Goal: Information Seeking & Learning: Learn about a topic

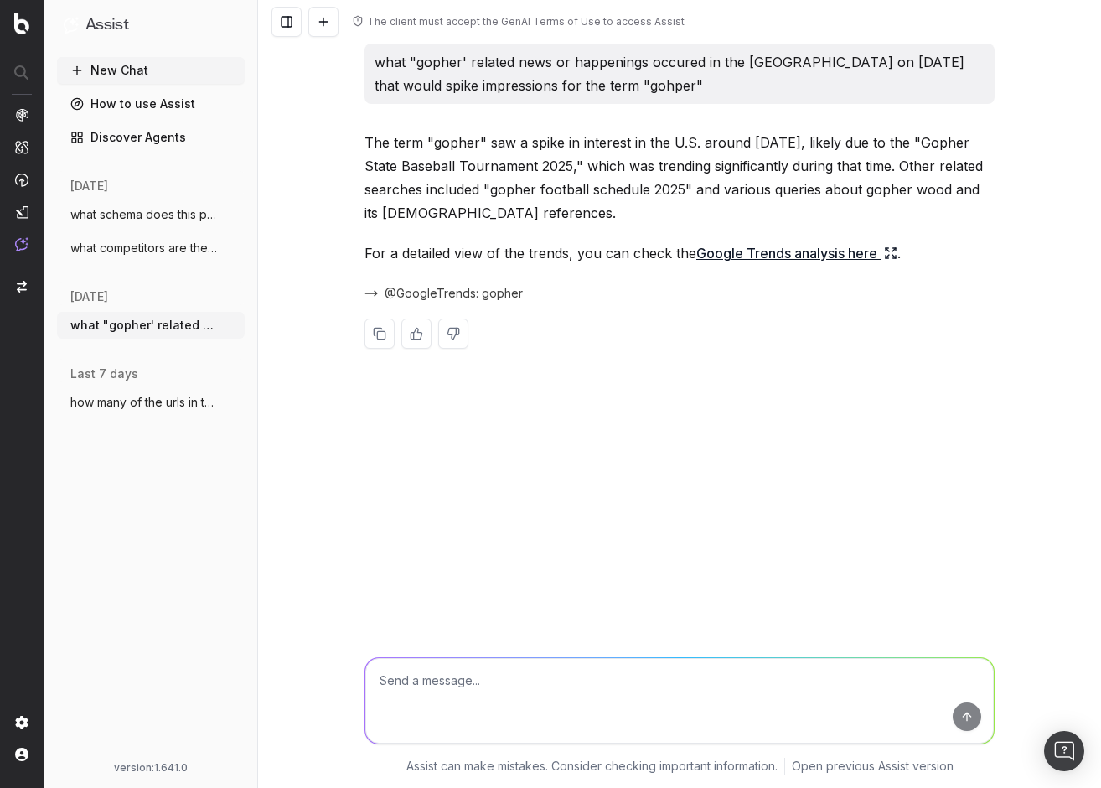
click at [129, 251] on span "what competitors are there for this webs" at bounding box center [144, 248] width 148 height 17
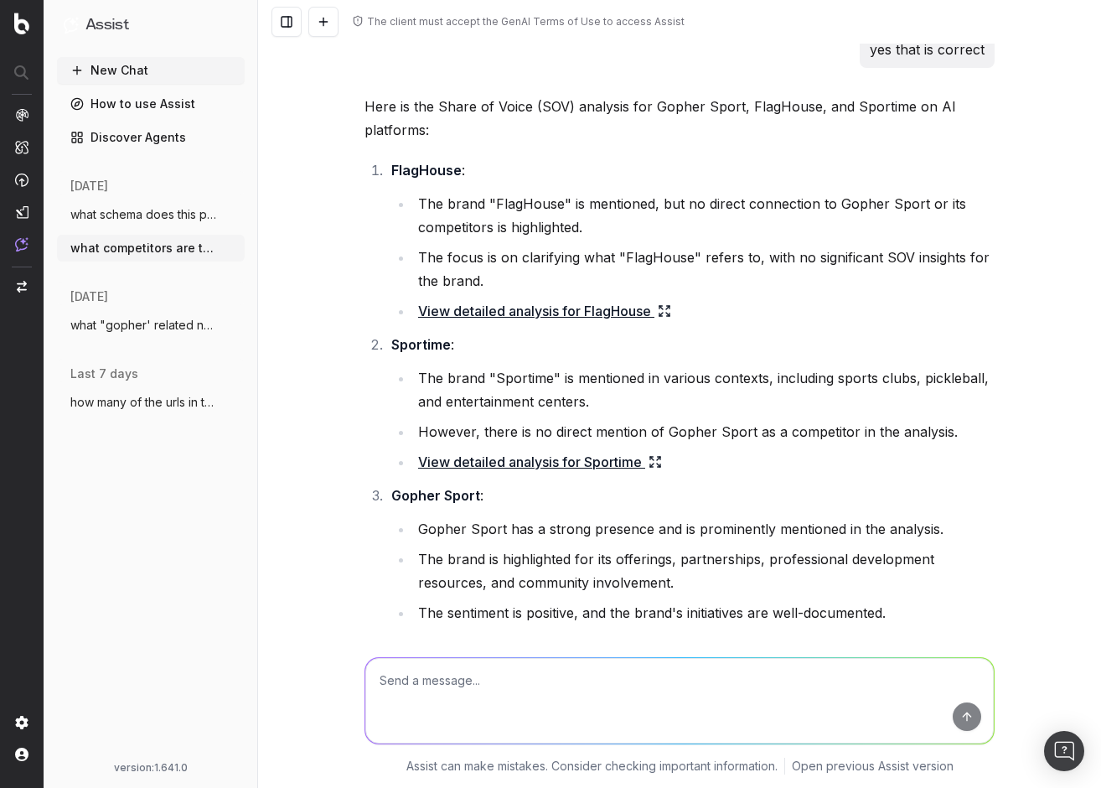
scroll to position [1006, 0]
click at [658, 313] on icon at bounding box center [664, 309] width 13 height 13
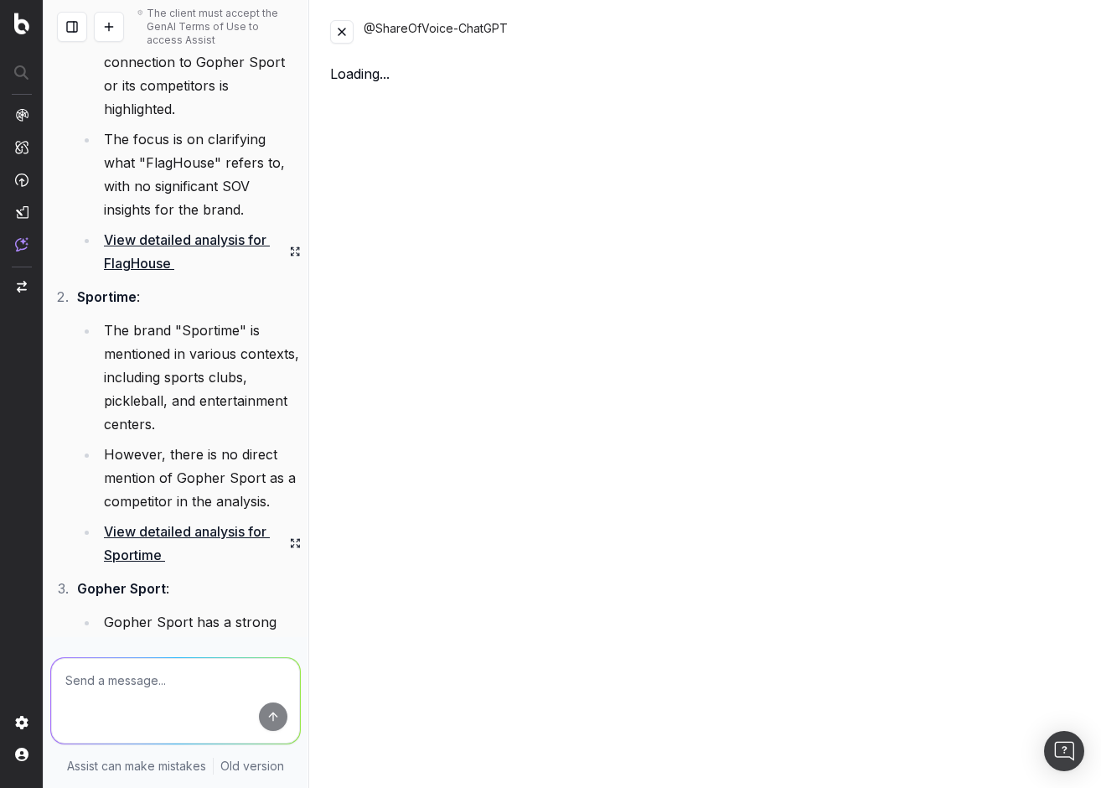
scroll to position [1884, 0]
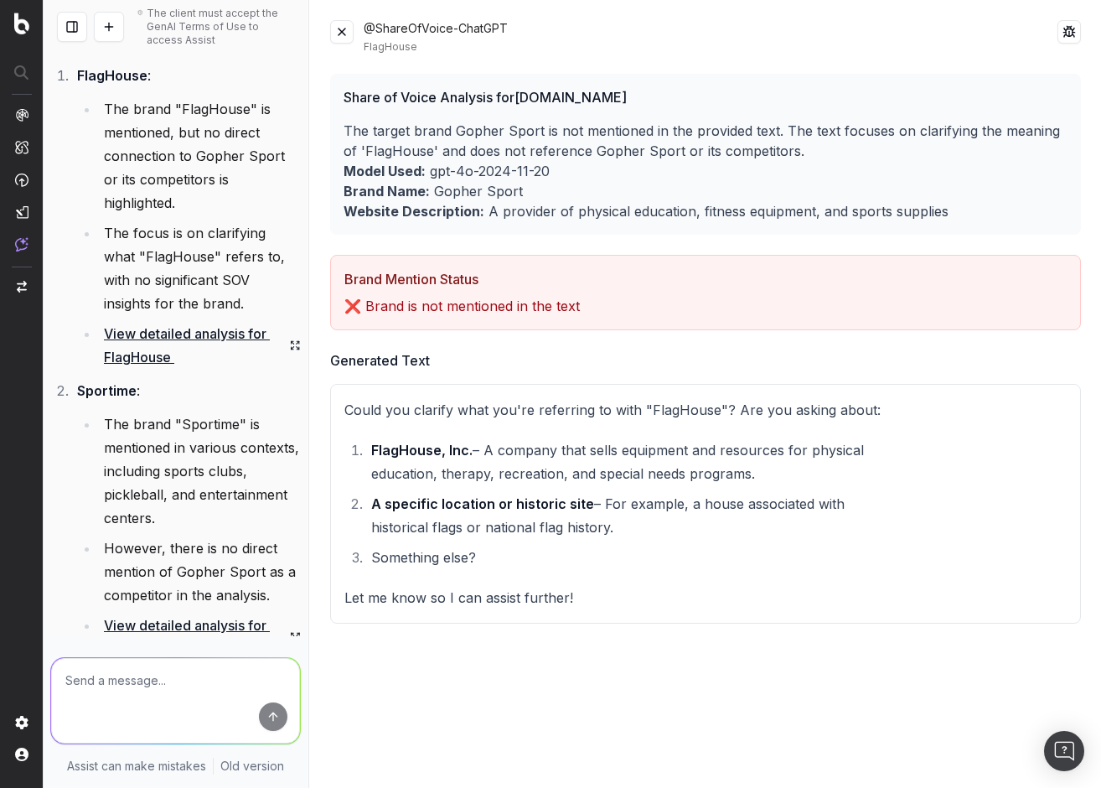
click at [345, 31] on button at bounding box center [341, 31] width 23 height 23
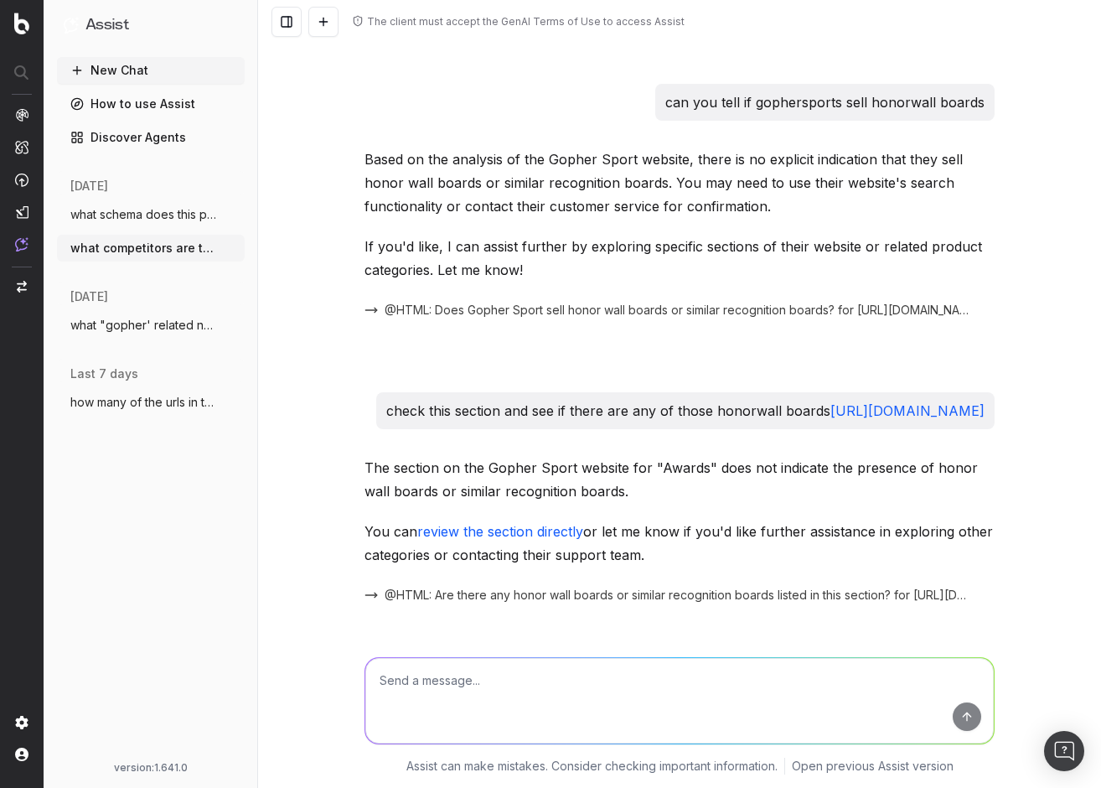
scroll to position [1006, 0]
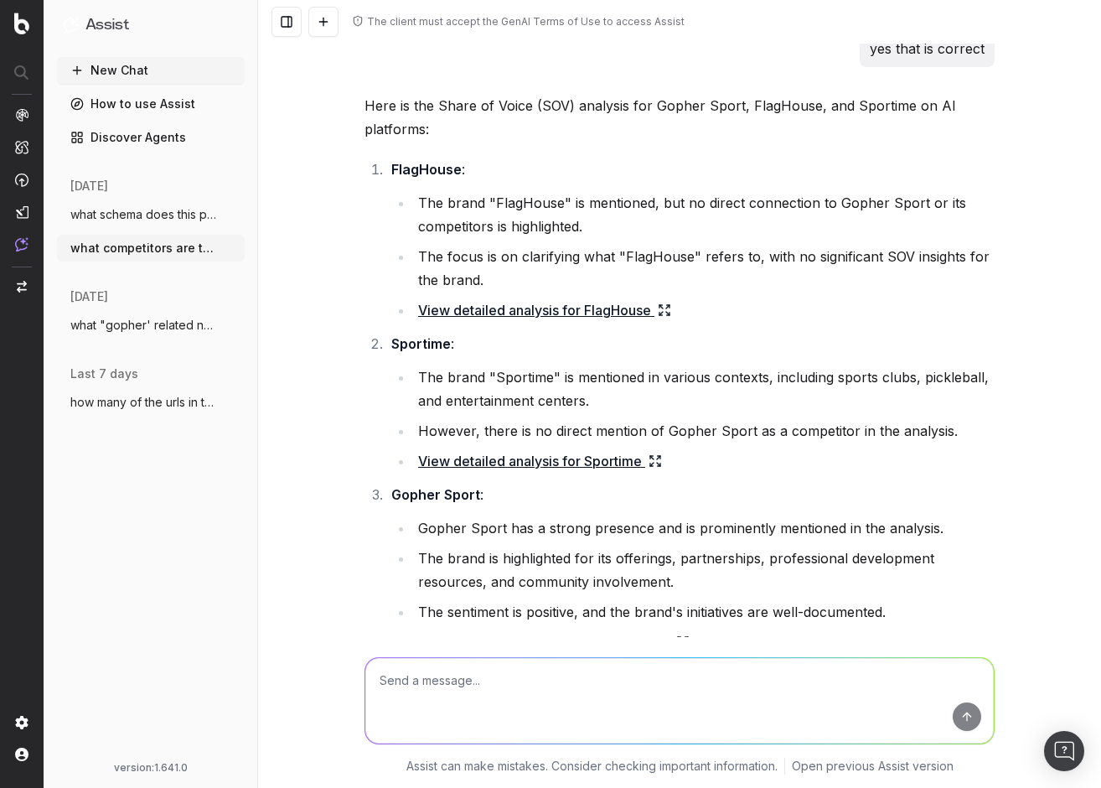
click at [650, 459] on icon at bounding box center [655, 460] width 13 height 13
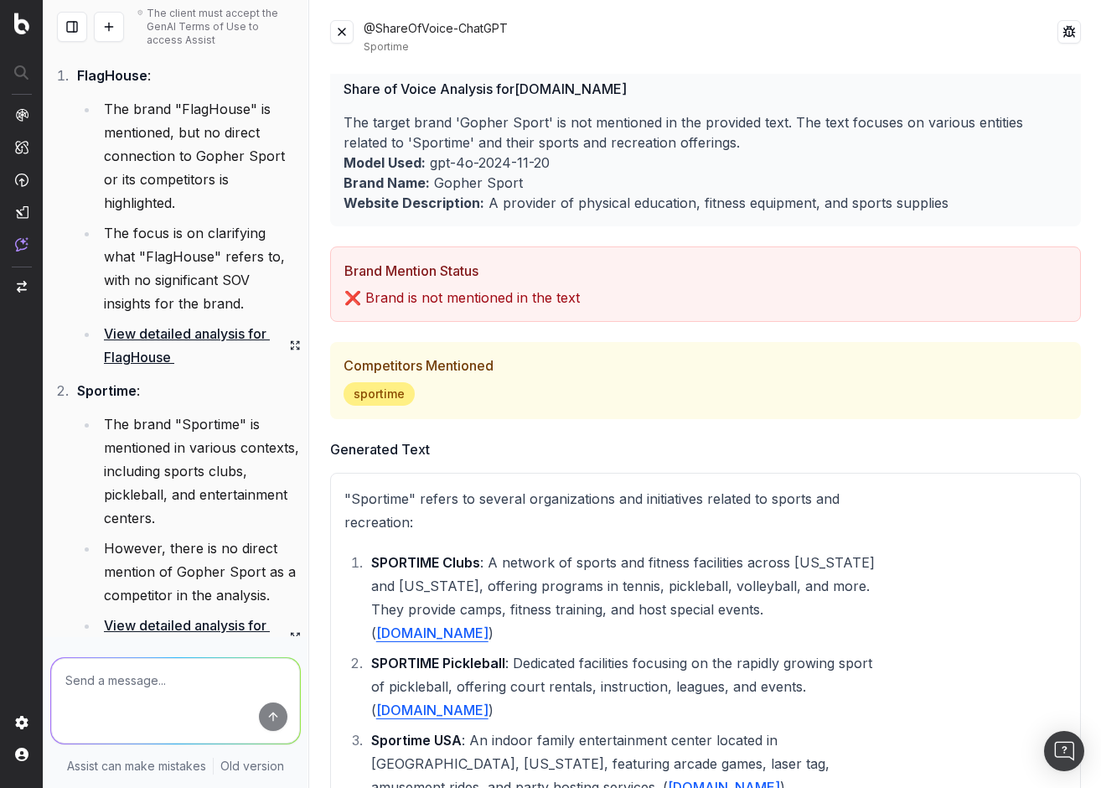
scroll to position [0, 0]
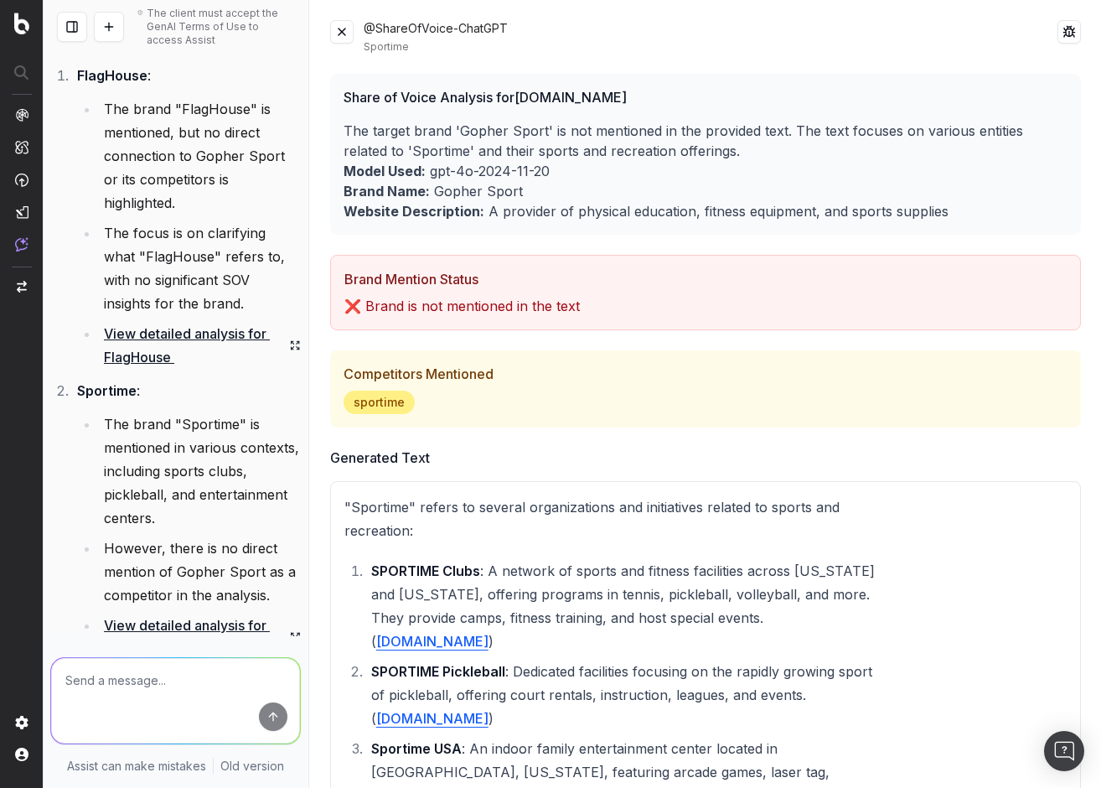
click at [345, 30] on button at bounding box center [341, 31] width 23 height 23
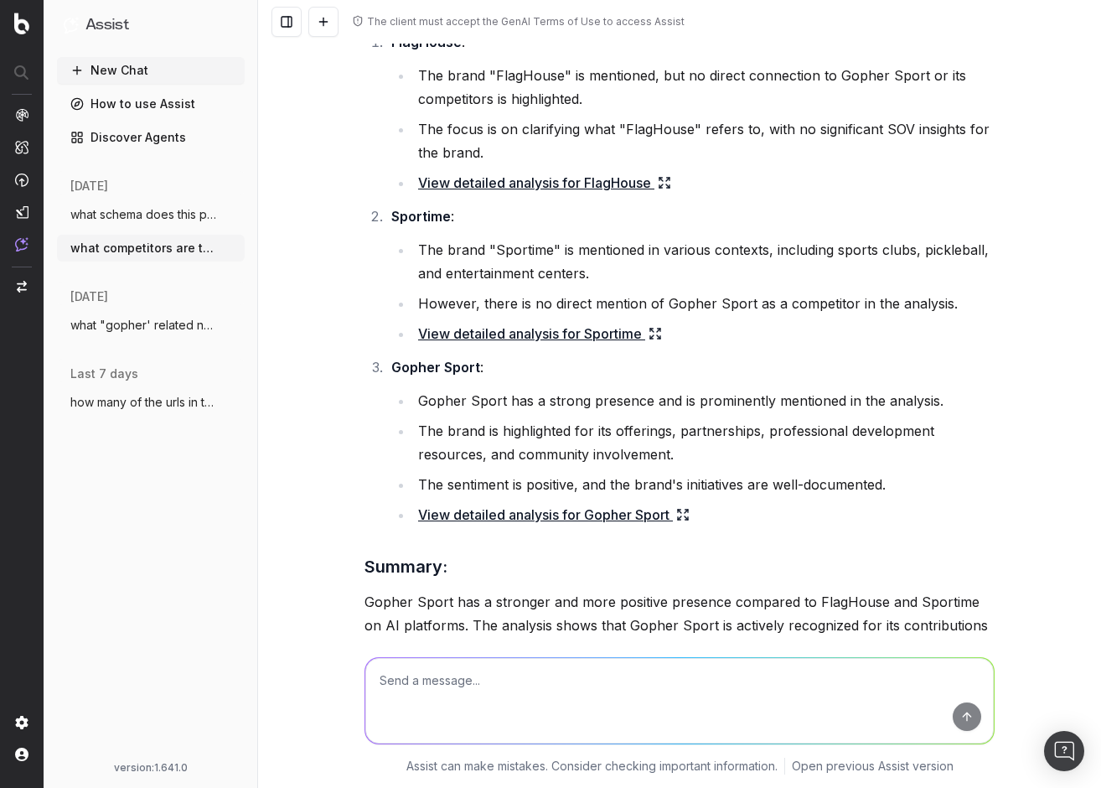
scroll to position [1174, 0]
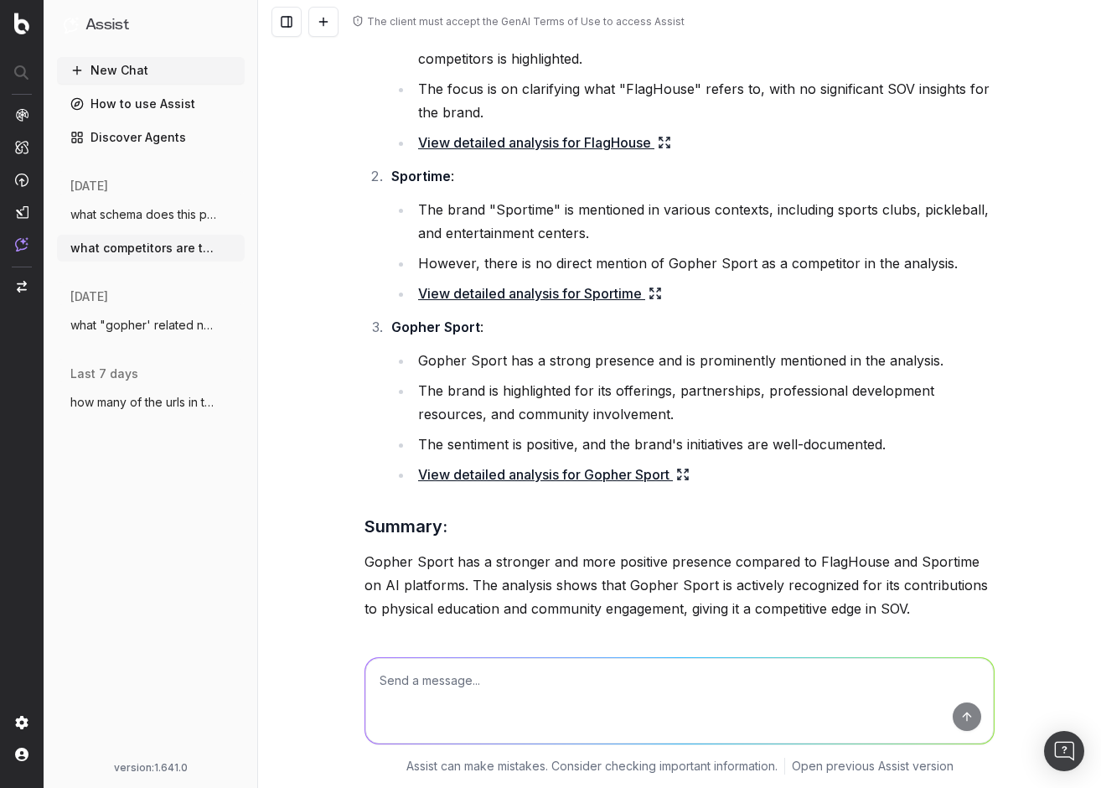
click at [685, 476] on icon at bounding box center [686, 477] width 3 height 3
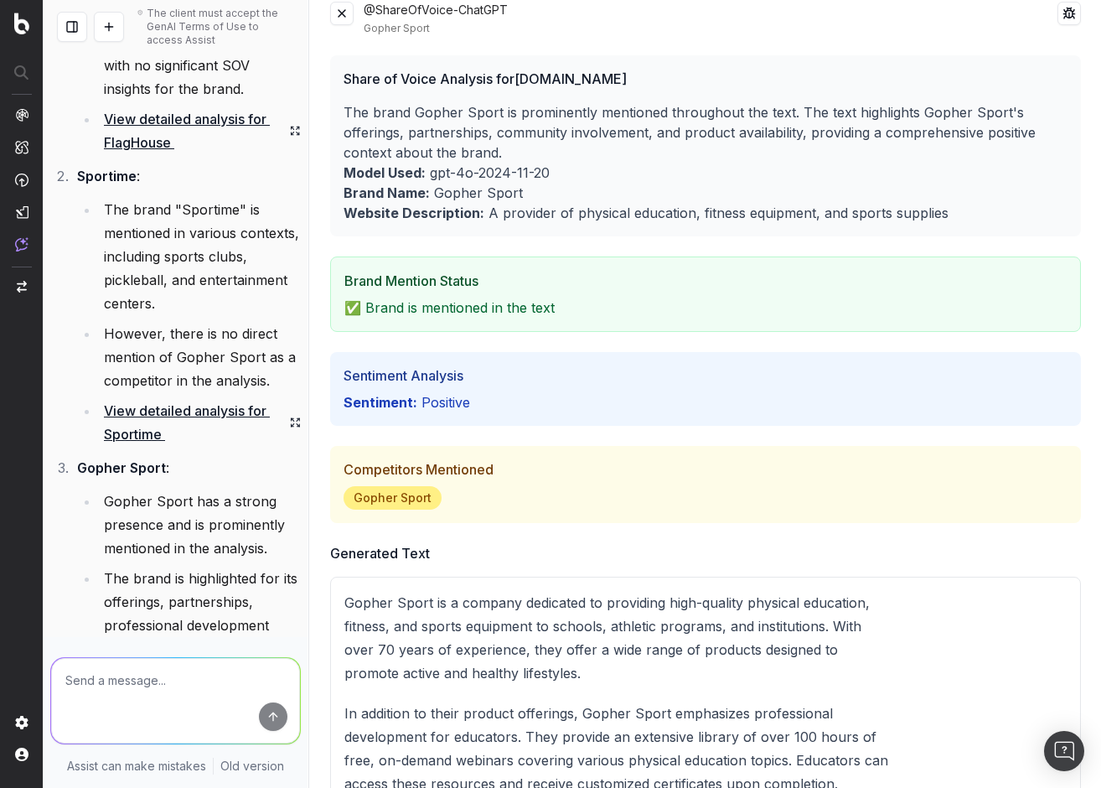
scroll to position [0, 0]
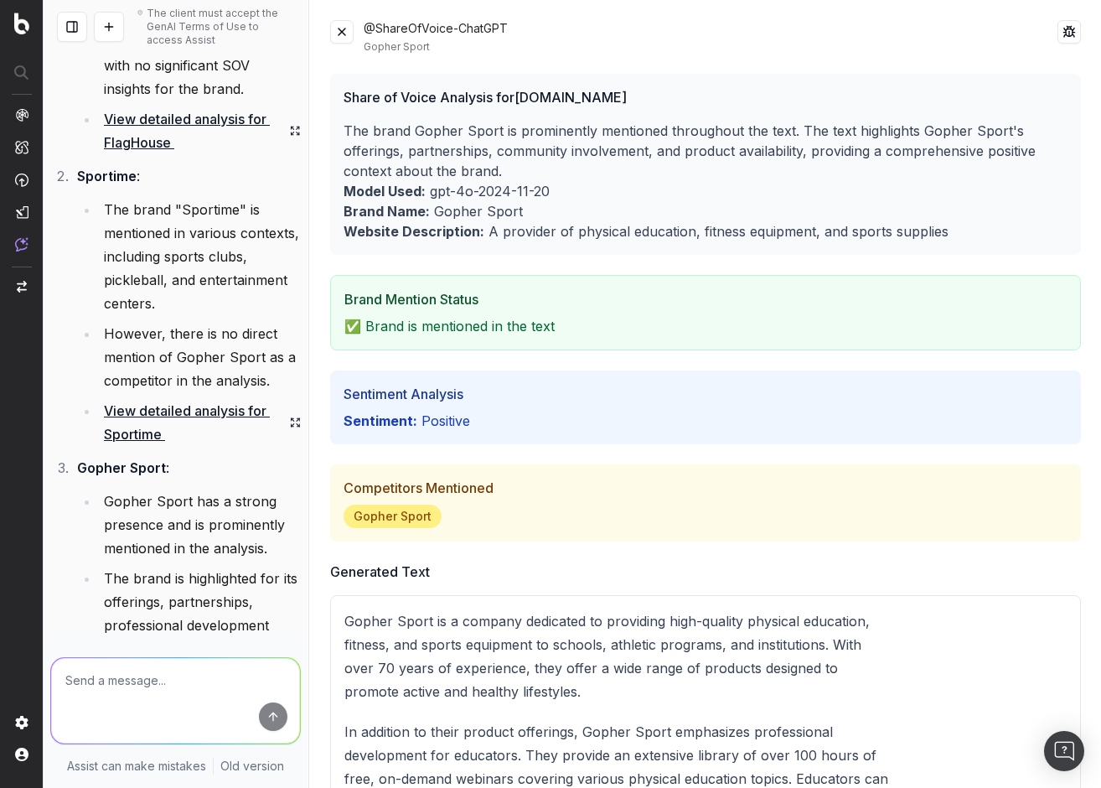
click at [339, 31] on button at bounding box center [341, 31] width 23 height 23
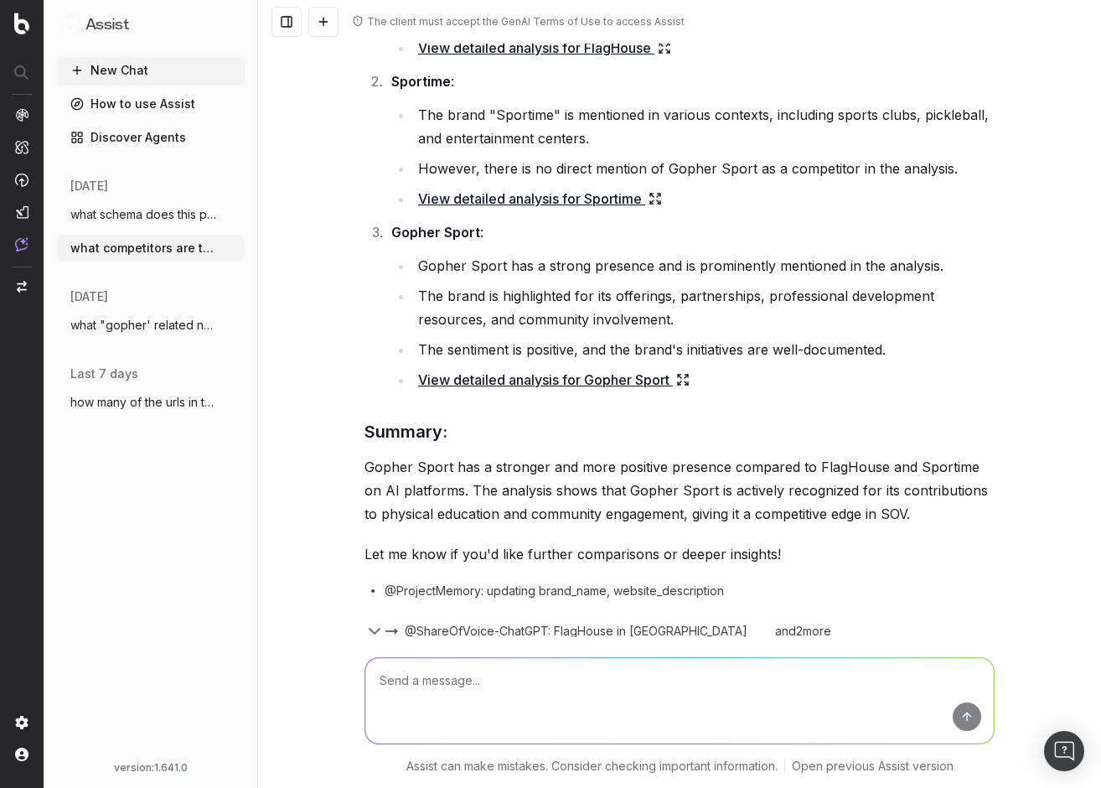
scroll to position [1174, 0]
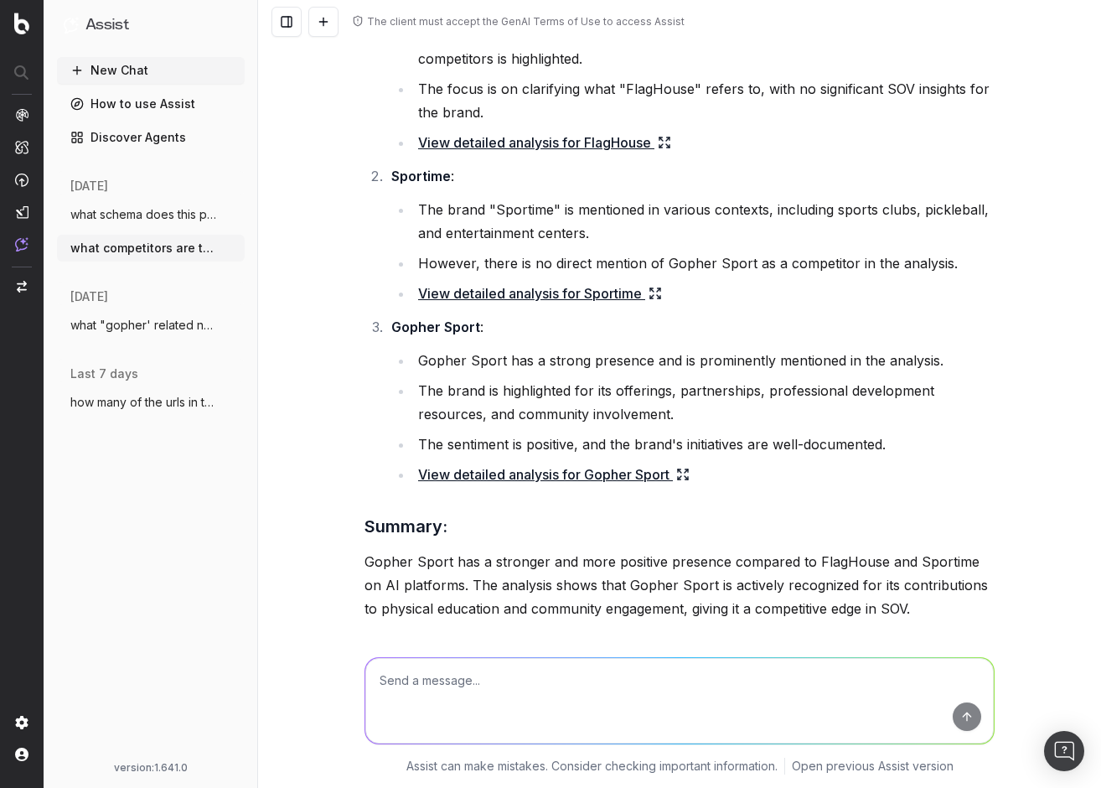
click at [124, 132] on link "Discover Agents" at bounding box center [151, 137] width 188 height 27
